Goal: Communication & Community: Answer question/provide support

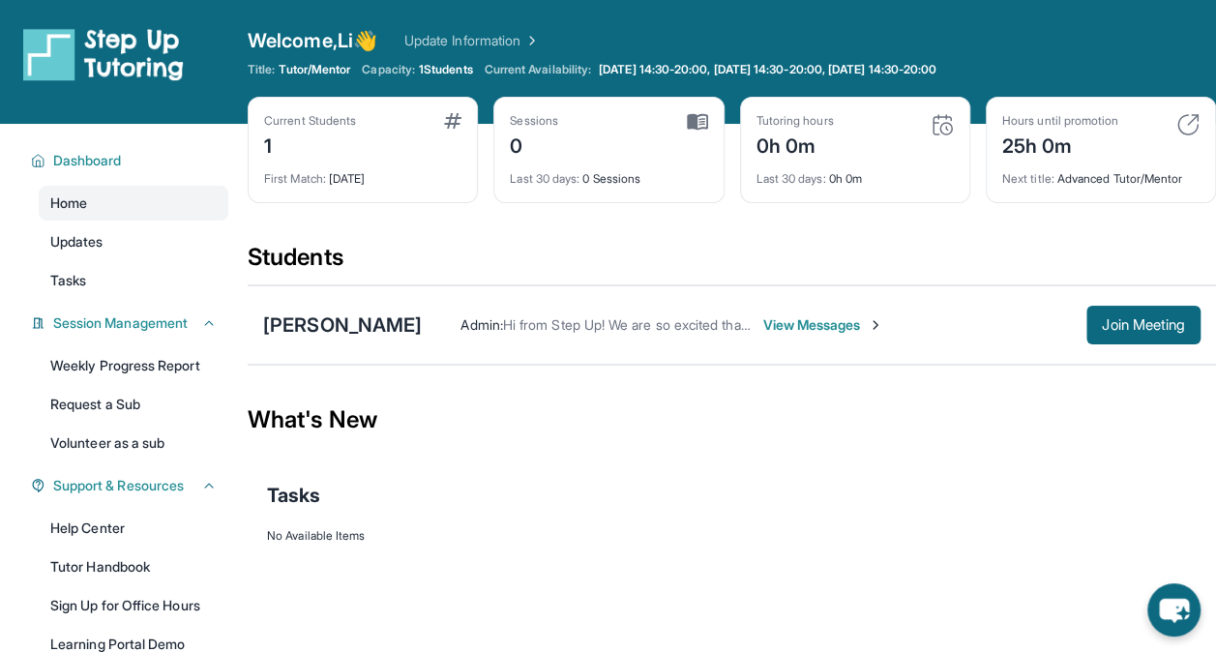
click at [607, 244] on div "Students" at bounding box center [732, 263] width 968 height 43
click at [819, 317] on span "View Messages" at bounding box center [822, 324] width 121 height 19
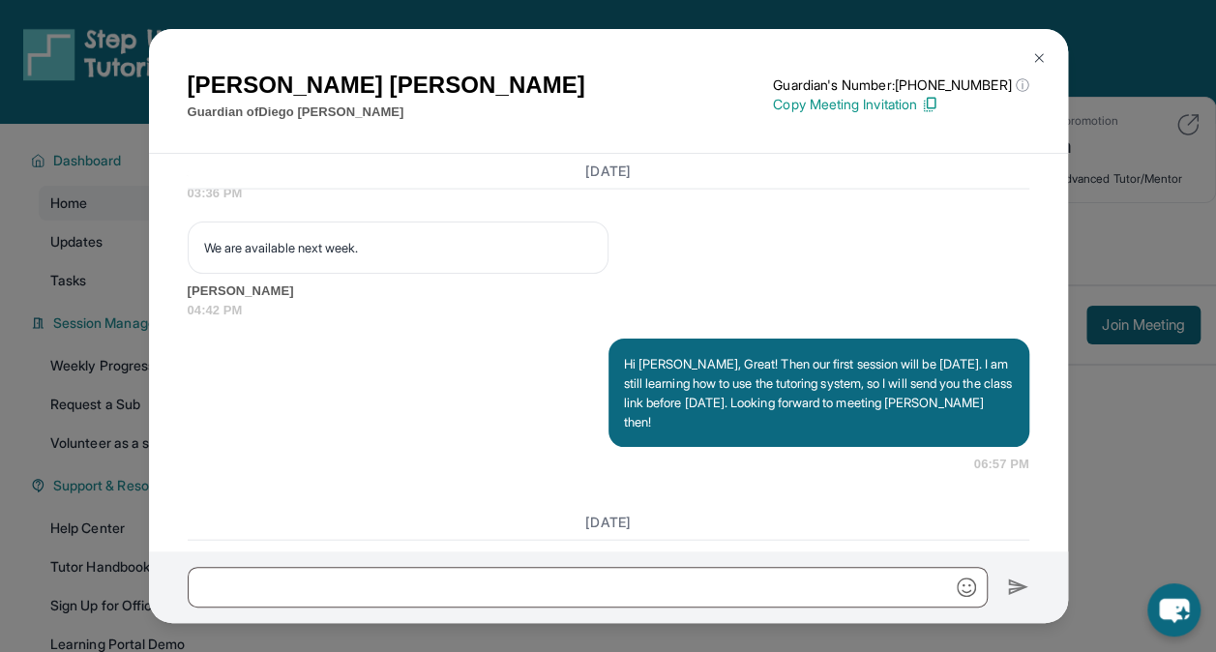
scroll to position [2211, 0]
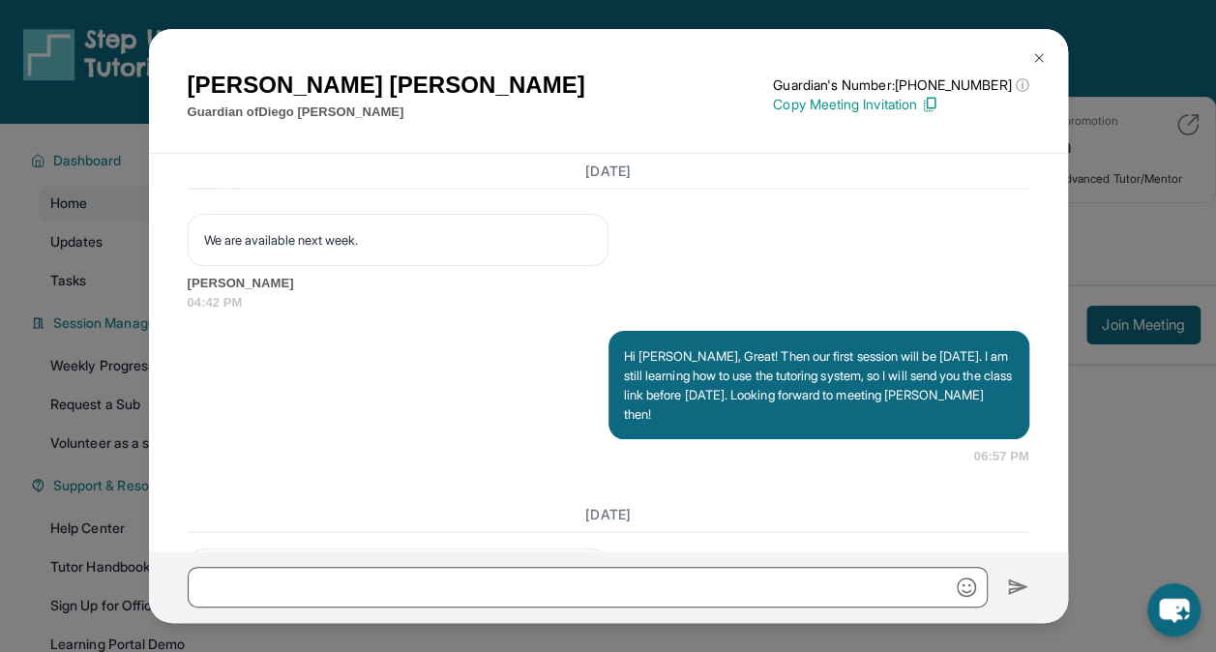
click at [1037, 50] on img at bounding box center [1038, 57] width 15 height 15
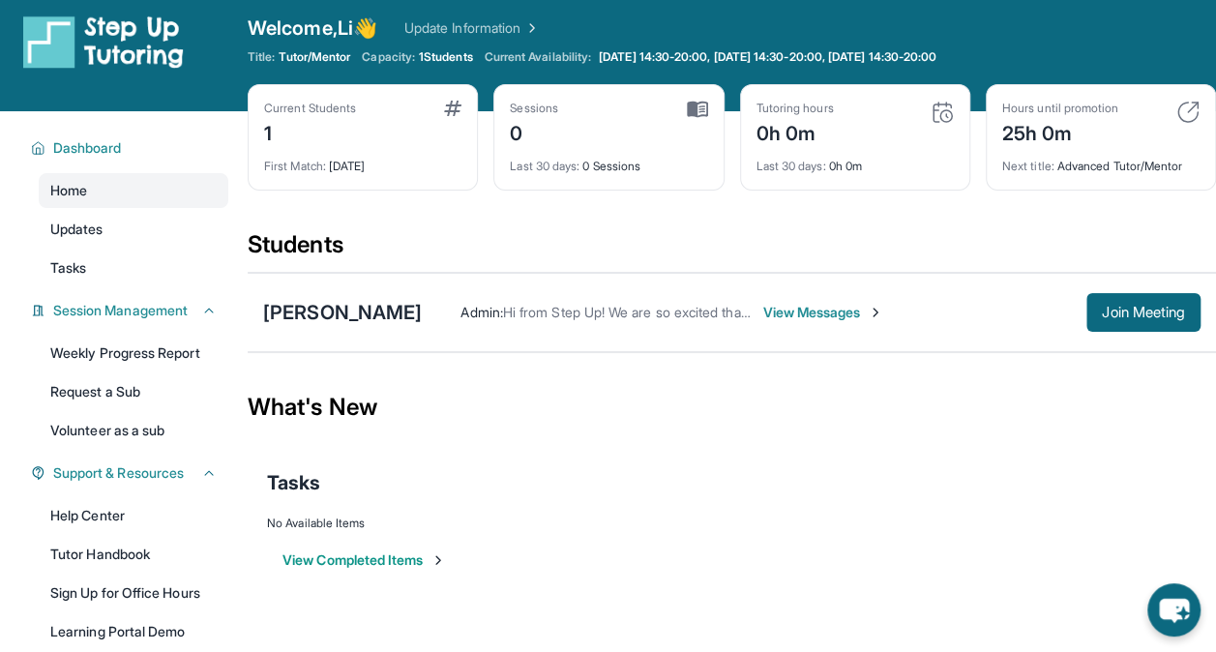
scroll to position [0, 0]
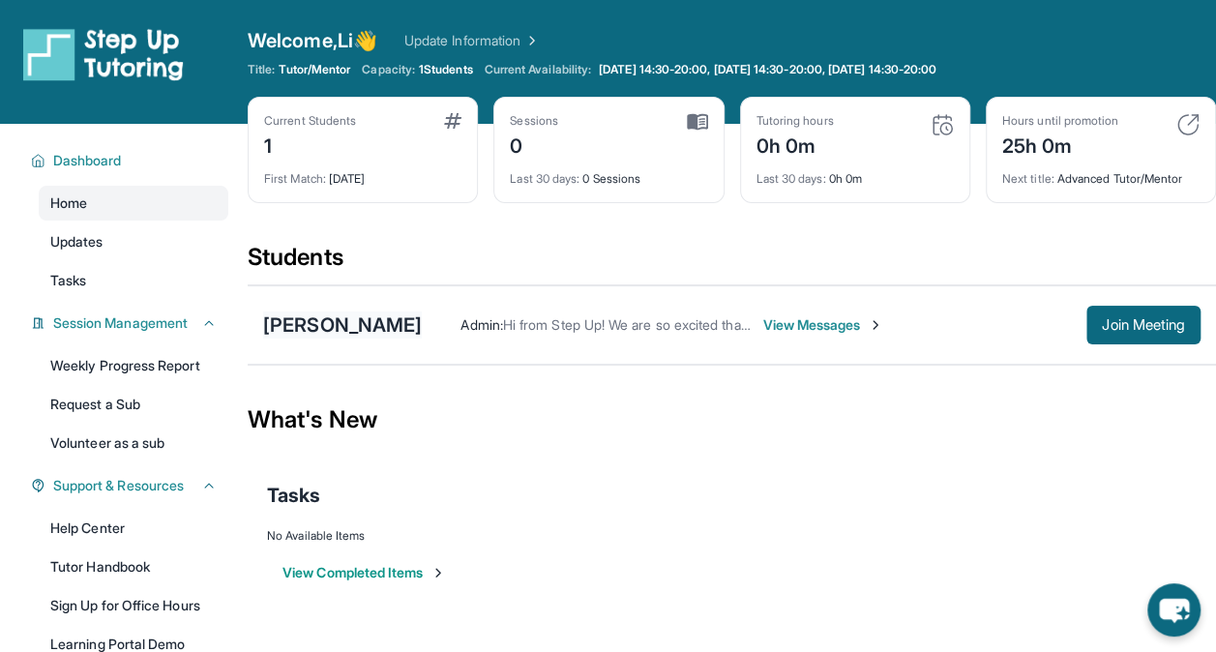
click at [348, 325] on div "[PERSON_NAME]" at bounding box center [342, 324] width 159 height 27
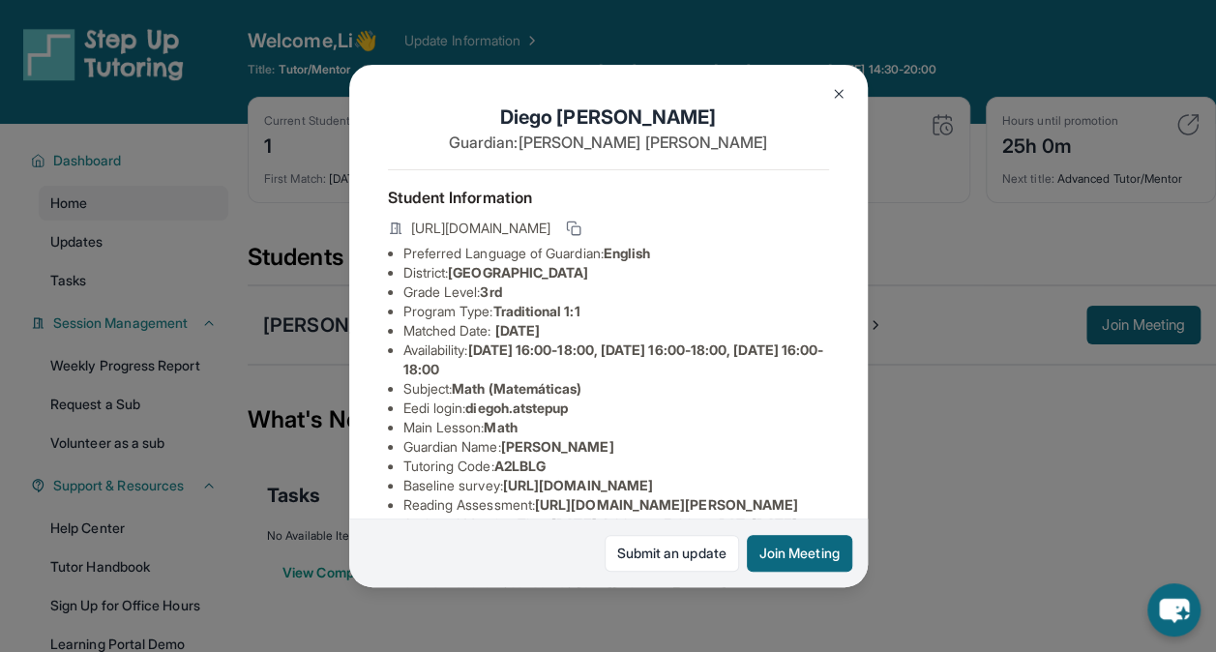
scroll to position [437, 0]
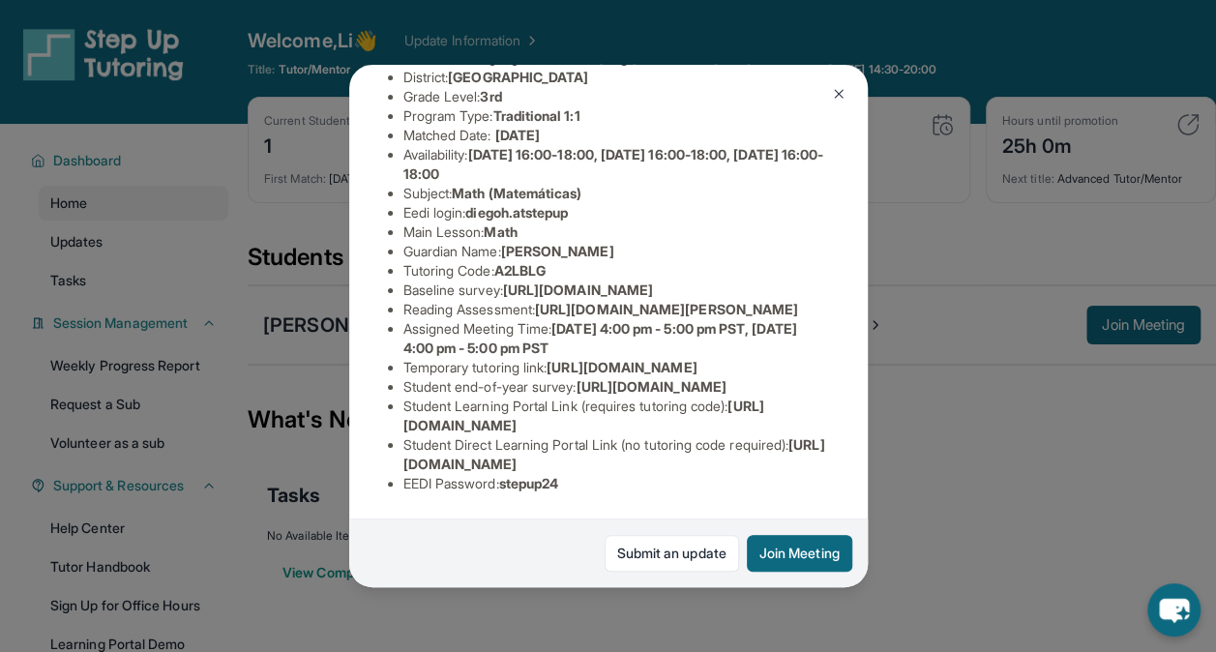
click at [834, 92] on img at bounding box center [838, 93] width 15 height 15
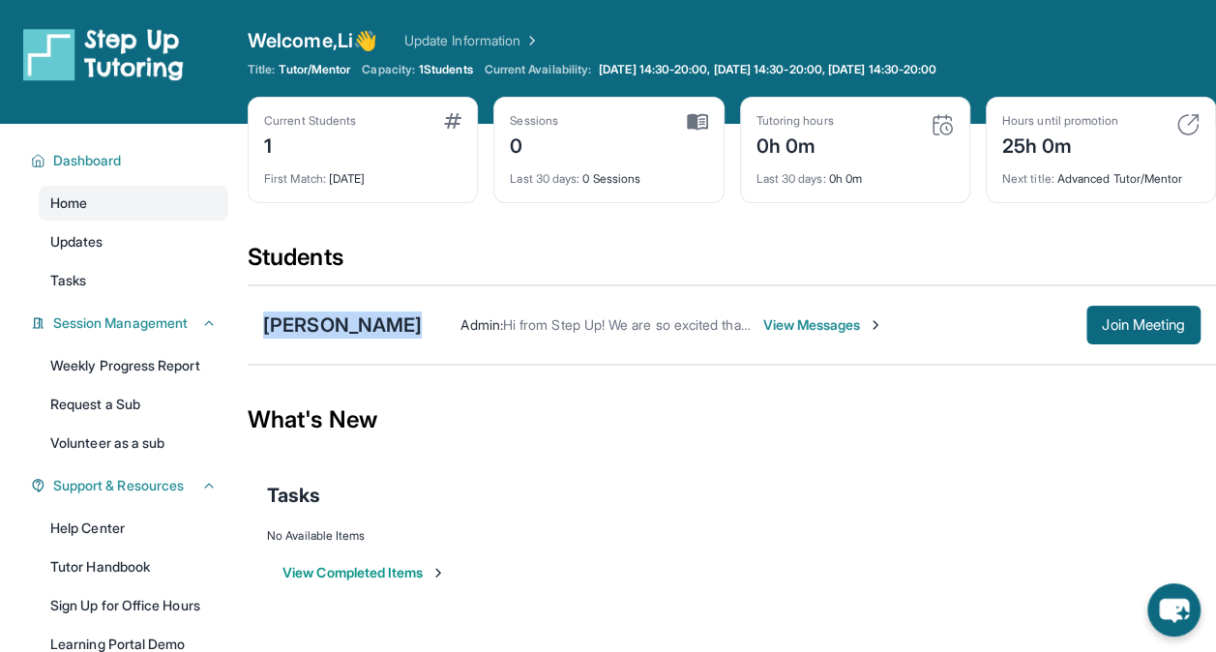
drag, startPoint x: 261, startPoint y: 322, endPoint x: 429, endPoint y: 321, distance: 167.3
click at [429, 321] on div "[PERSON_NAME] Admin : Hi from Step Up! We are so excited that you are matched w…" at bounding box center [732, 324] width 968 height 79
copy div "[PERSON_NAME]"
click at [404, 317] on div "[PERSON_NAME]" at bounding box center [342, 324] width 159 height 27
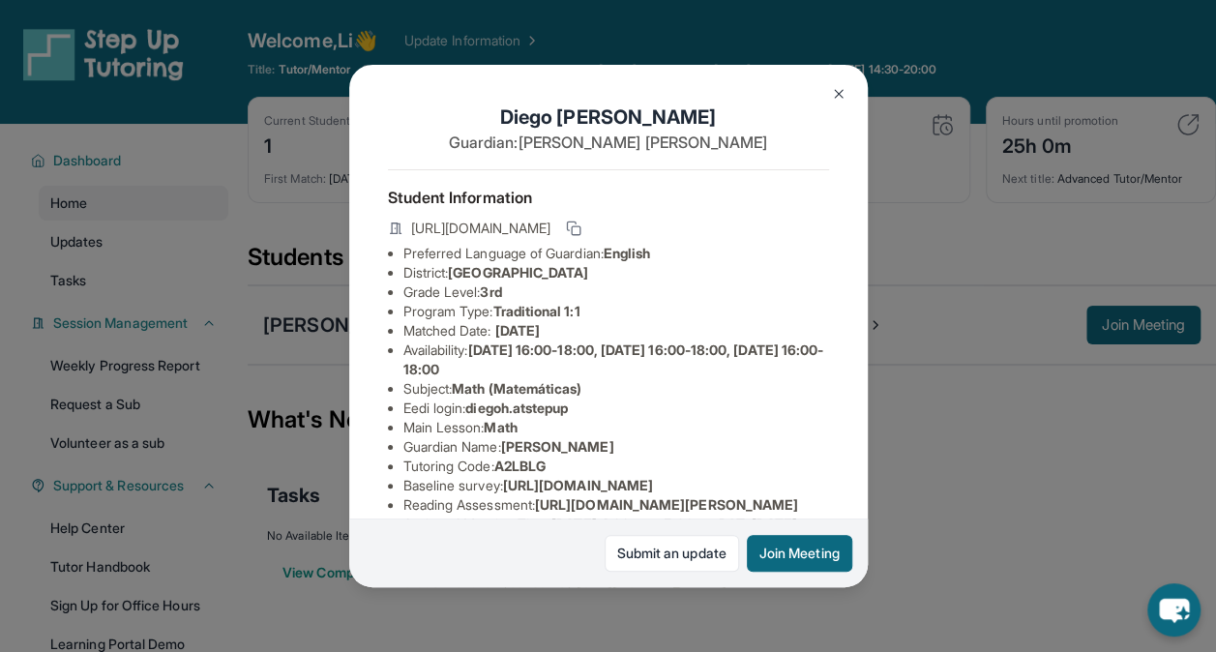
click at [999, 408] on div "[PERSON_NAME] Guardian: [PERSON_NAME] Student Information [URL][DOMAIN_NAME] Pr…" at bounding box center [608, 326] width 1216 height 652
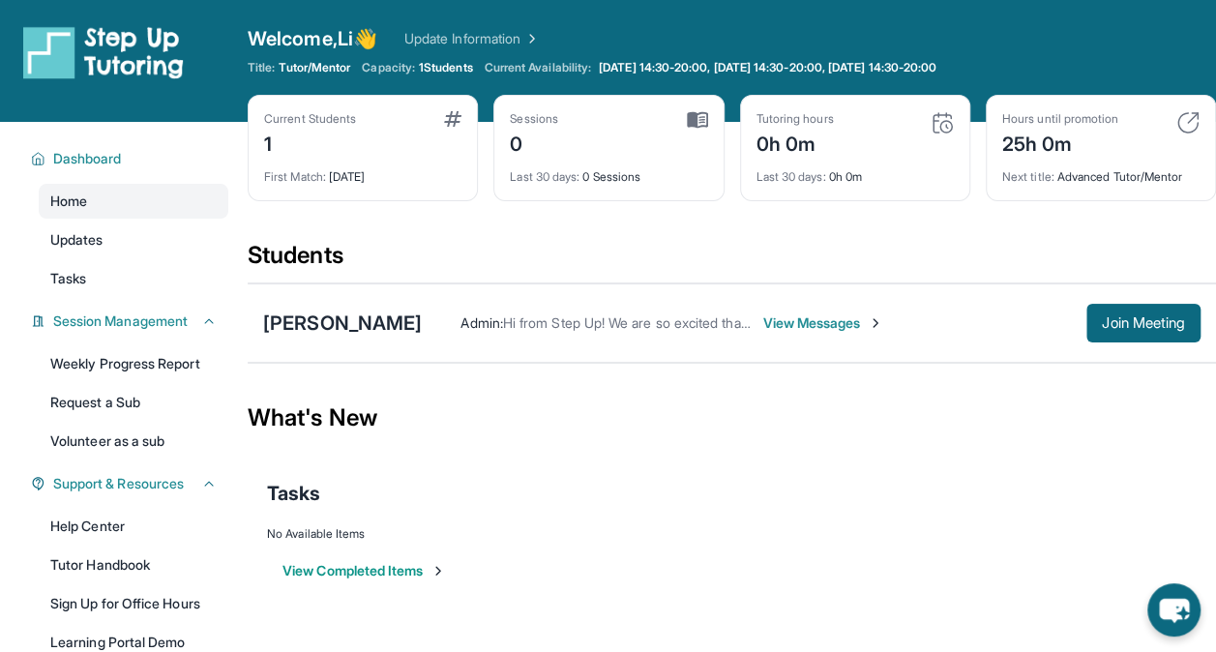
scroll to position [0, 0]
